Goal: Task Accomplishment & Management: Manage account settings

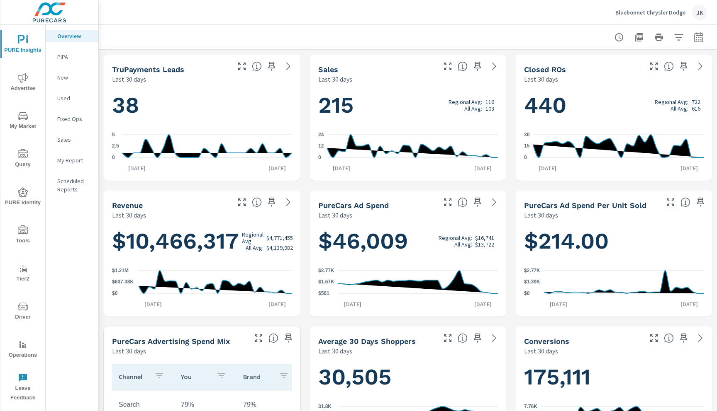
click at [651, 17] on div "Bluebonnet Chrysler [PERSON_NAME]" at bounding box center [661, 12] width 92 height 15
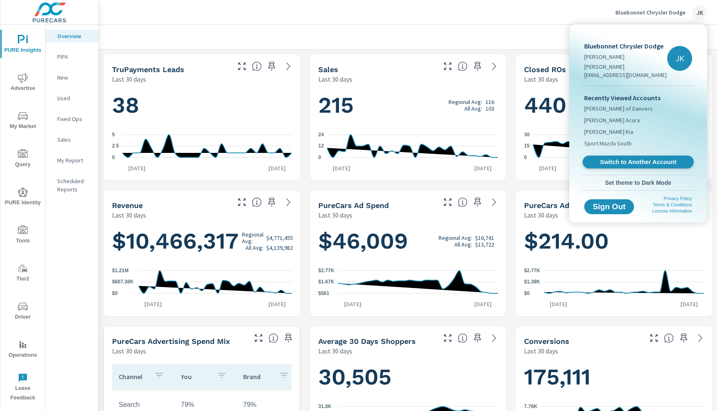
click at [632, 158] on span "Switch to Another Account" at bounding box center [638, 162] width 102 height 8
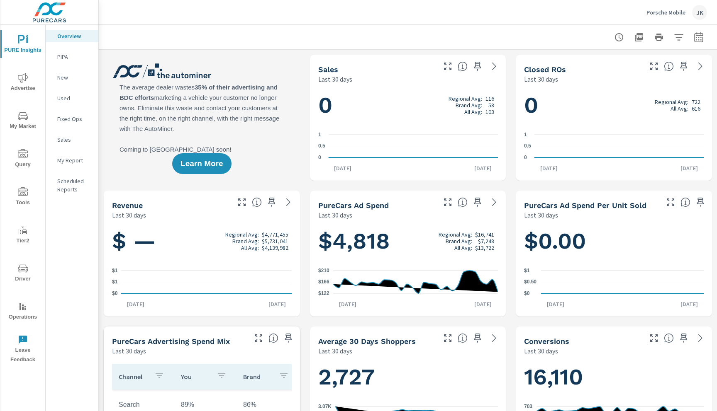
click at [28, 278] on span "Driver" at bounding box center [23, 274] width 40 height 20
